Goal: Information Seeking & Learning: Stay updated

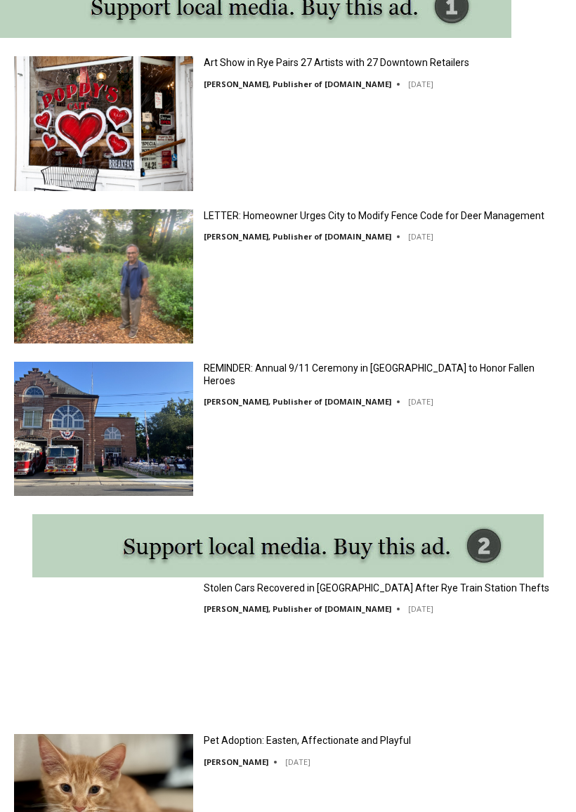
scroll to position [1469, 0]
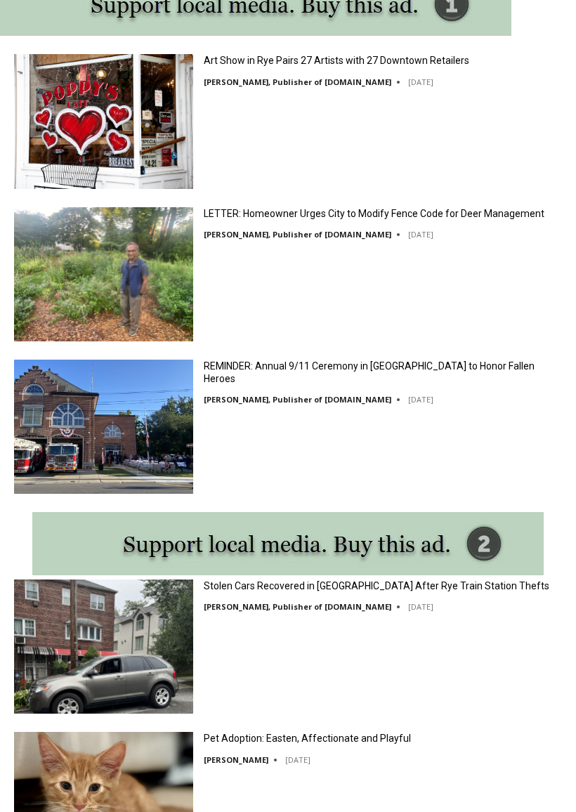
click at [272, 590] on link "Stolen Cars Recovered in [GEOGRAPHIC_DATA] After Rye Train Station Thefts" at bounding box center [376, 585] width 345 height 13
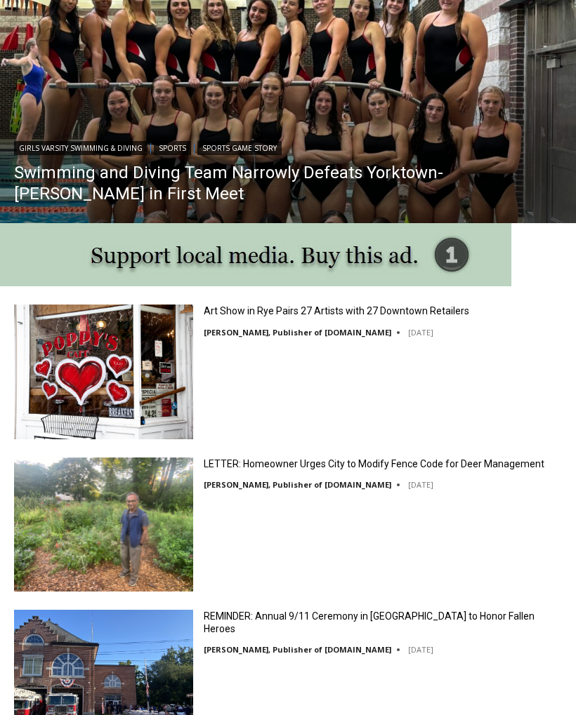
scroll to position [1177, 0]
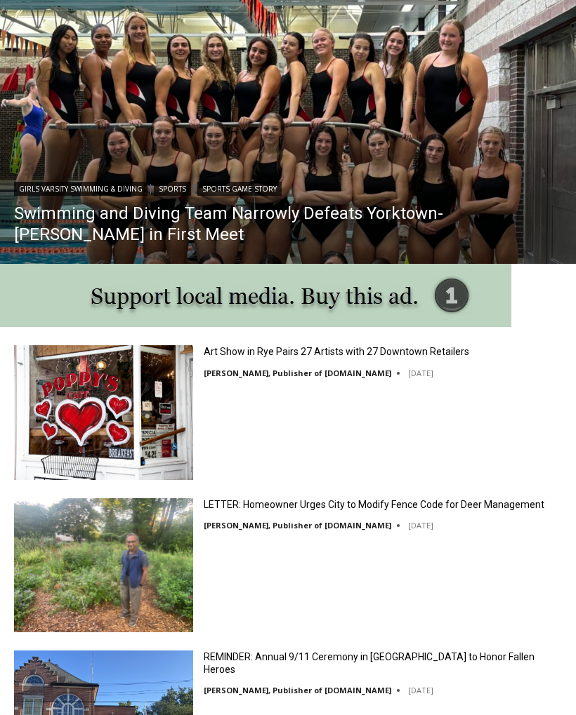
click at [246, 355] on link "Art Show in Rye Pairs 27 Artists with 27 Downtown Retailers" at bounding box center [336, 352] width 265 height 13
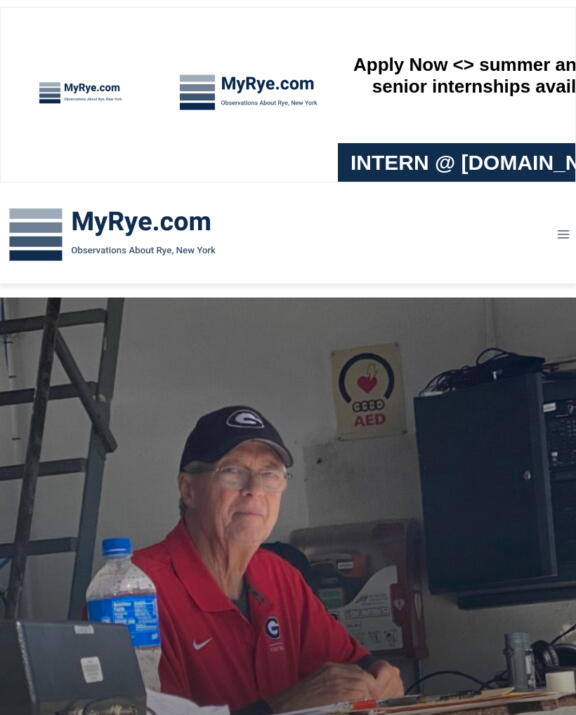
scroll to position [1178, 0]
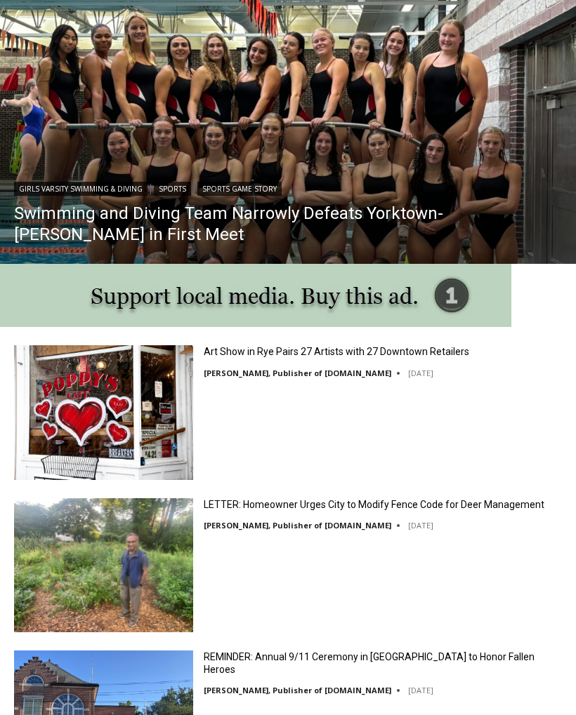
click at [222, 505] on link "LETTER: Homeowner Urges City to Modify Fence Code for Deer Management" at bounding box center [374, 504] width 340 height 13
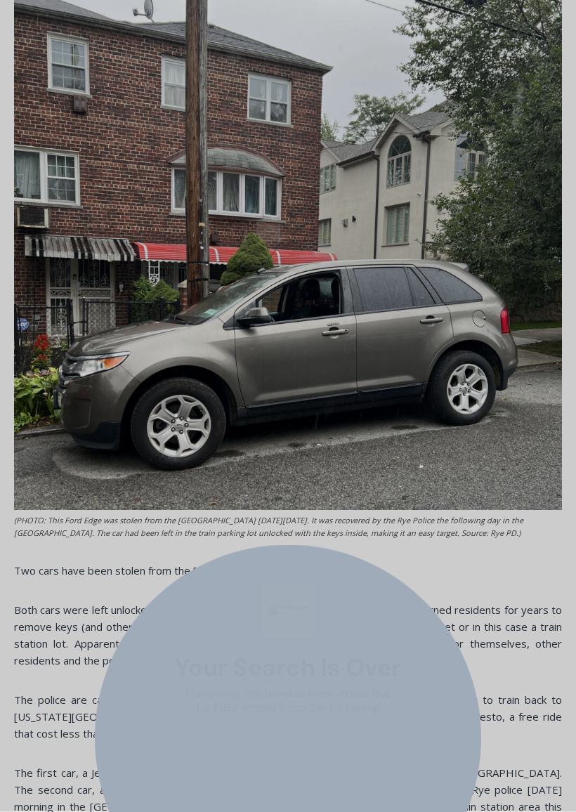
scroll to position [599, 0]
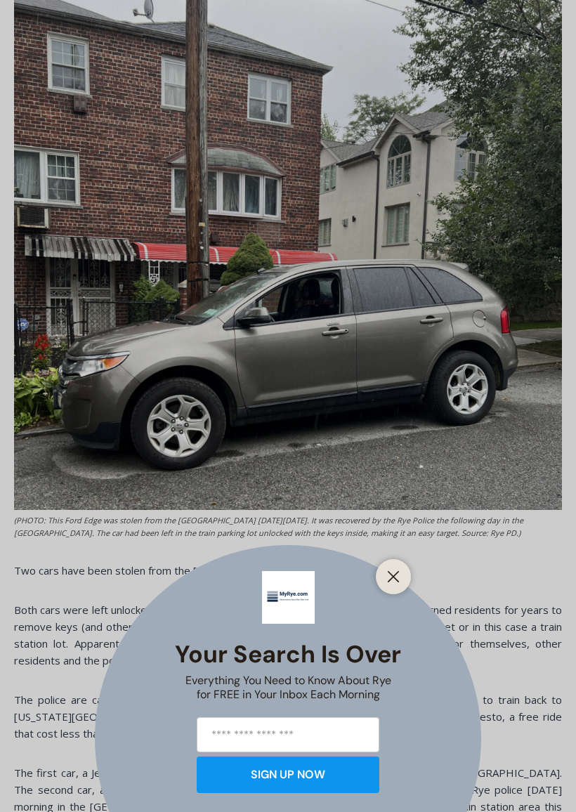
click at [400, 560] on div at bounding box center [393, 576] width 35 height 35
click at [391, 584] on button "Close" at bounding box center [393, 577] width 20 height 20
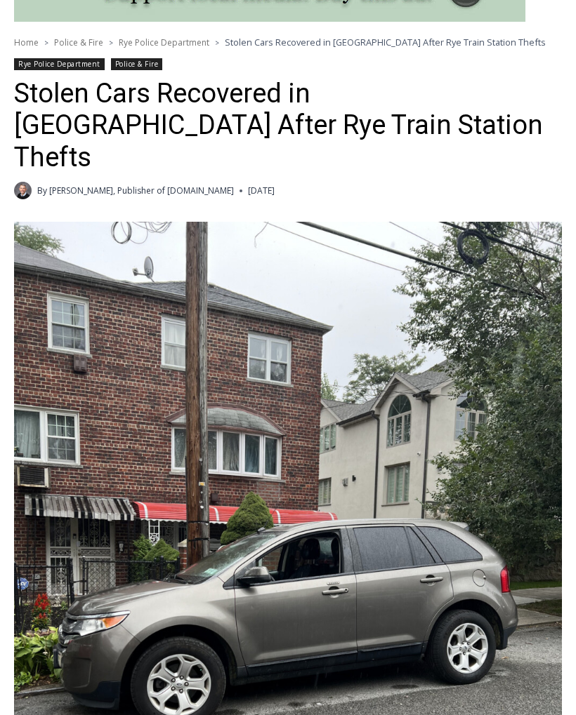
scroll to position [338, 0]
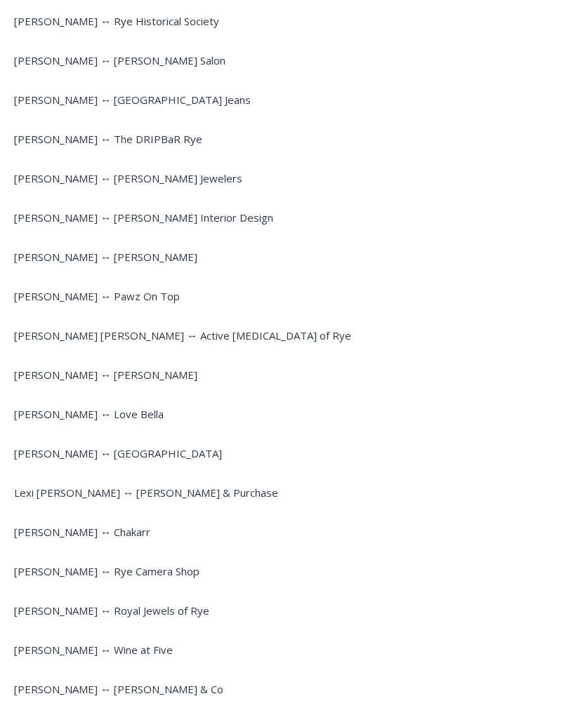
scroll to position [1320, 0]
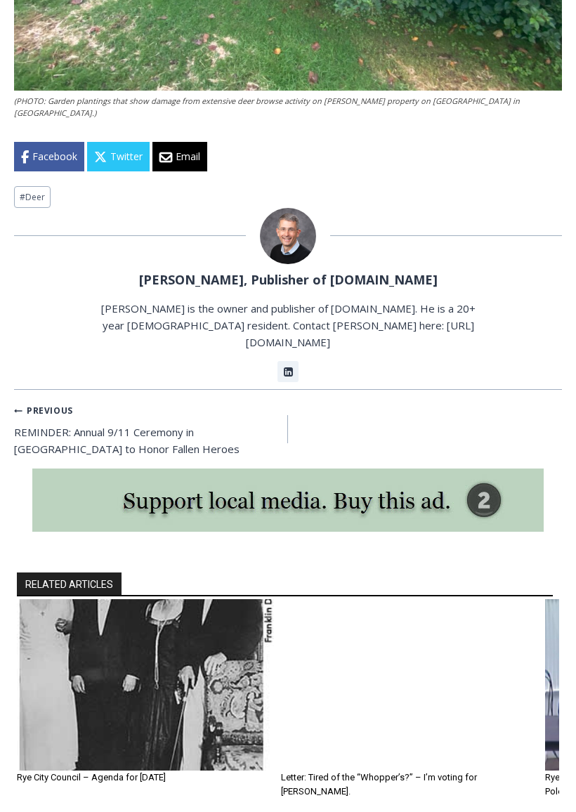
scroll to position [3171, 0]
